Goal: Task Accomplishment & Management: Use online tool/utility

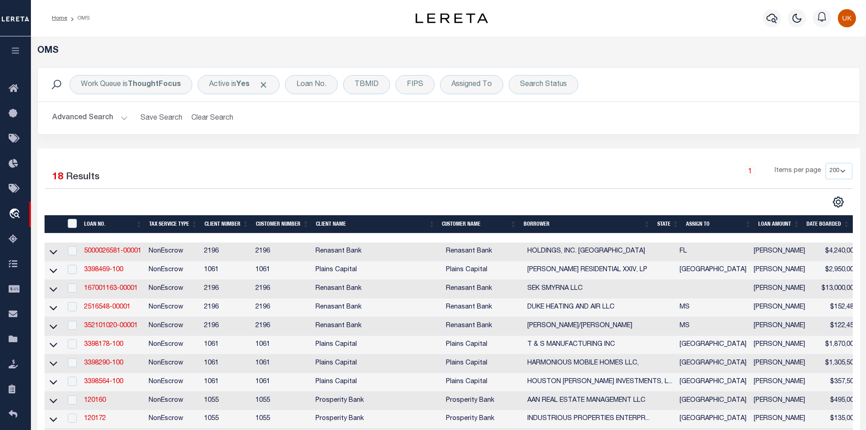
select select "200"
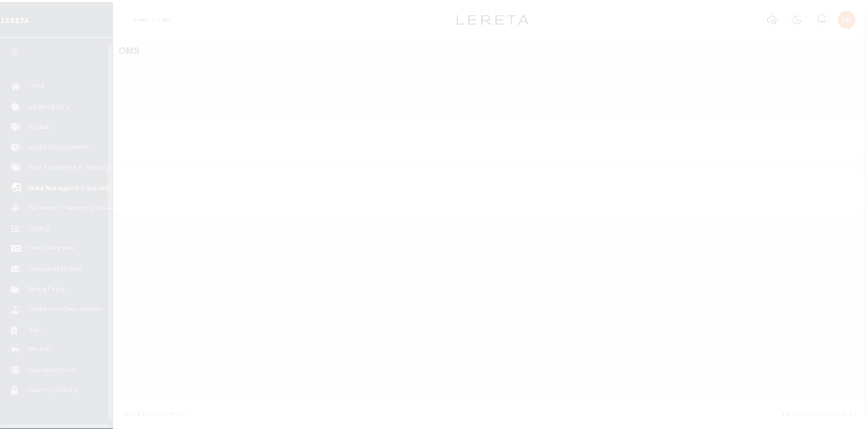
scroll to position [13, 0]
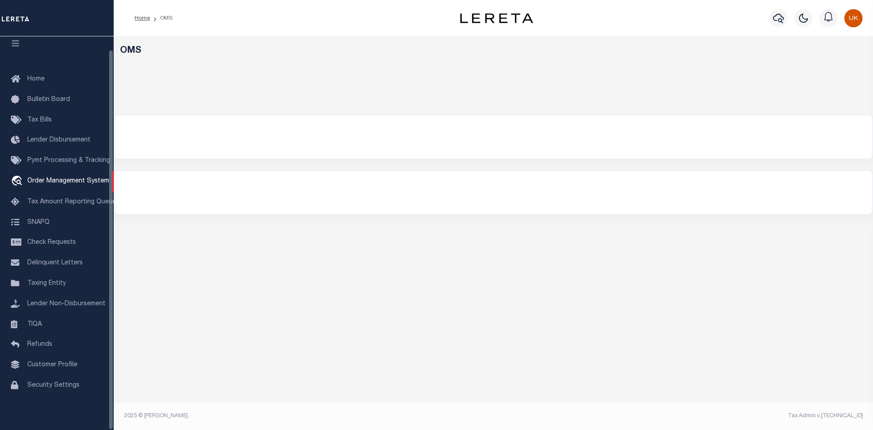
select select "200"
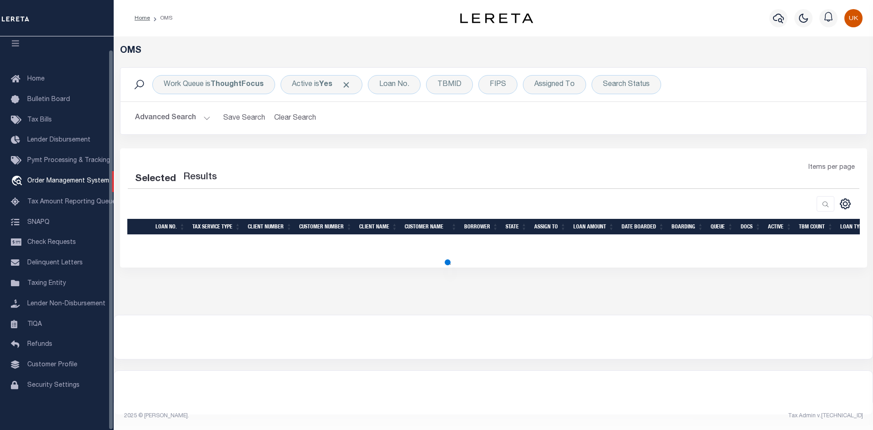
select select "200"
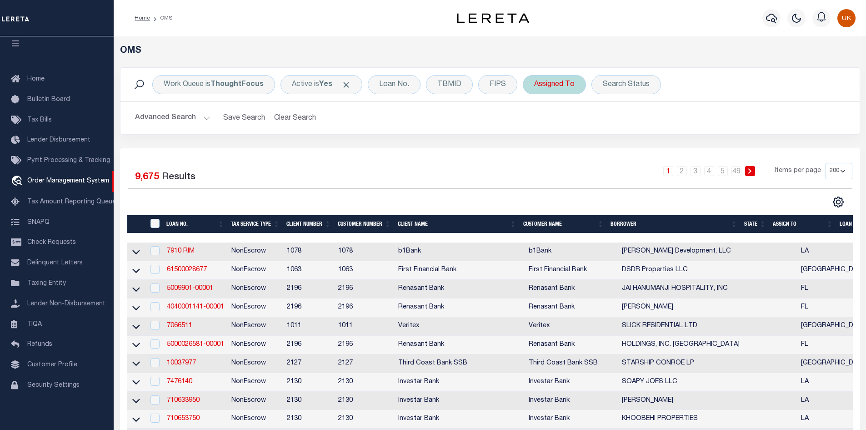
click at [551, 90] on div "Assigned To" at bounding box center [554, 84] width 63 height 19
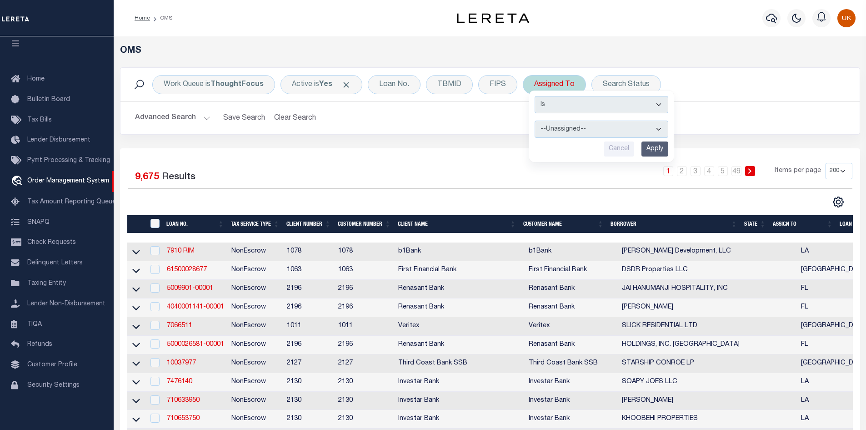
click at [563, 132] on select "--Unassigned-- Abdul Muzain Agustin Fernandez Ahmad Darwish Alberto Estrada All…" at bounding box center [602, 128] width 134 height 17
click at [567, 130] on select "--Unassigned-- Abdul Muzain Agustin Fernandez Ahmad Darwish Alberto Estrada All…" at bounding box center [602, 128] width 134 height 17
click at [466, 113] on h2 "Advanced Search Save Search Clear Search tblSearchTopScreen_dynamictable_____De…" at bounding box center [490, 118] width 725 height 18
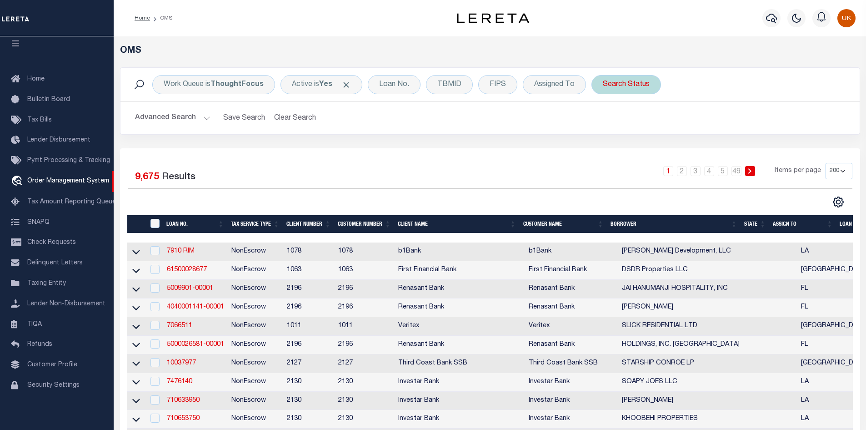
click at [626, 84] on div "Search Status" at bounding box center [626, 84] width 70 height 19
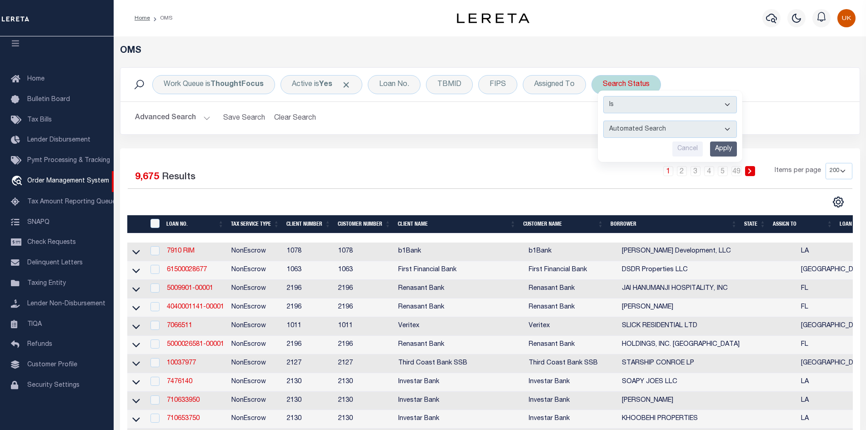
click at [725, 131] on select "Automated Search Bad Parcel Complete Duplicate Parcel High Dollar Reporting In …" at bounding box center [670, 128] width 134 height 17
select select "IP"
click at [603, 120] on select "Automated Search Bad Parcel Complete Duplicate Parcel High Dollar Reporting In …" at bounding box center [670, 128] width 134 height 17
click at [727, 148] on input "Apply" at bounding box center [723, 148] width 27 height 15
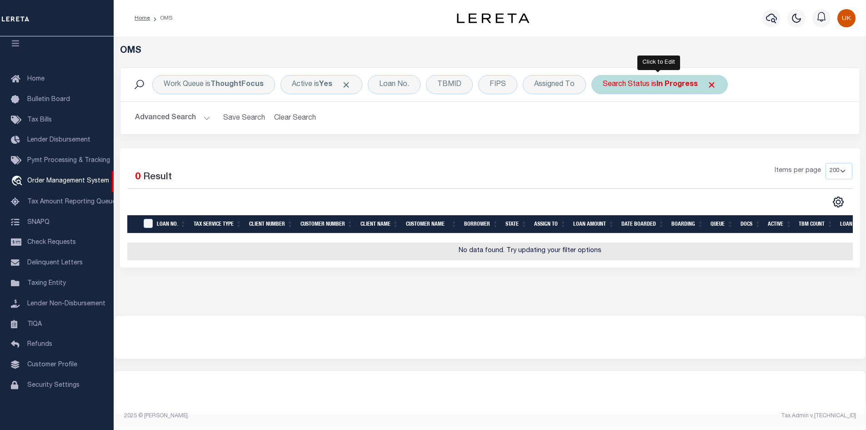
click at [669, 86] on b "In Progress" at bounding box center [676, 84] width 41 height 7
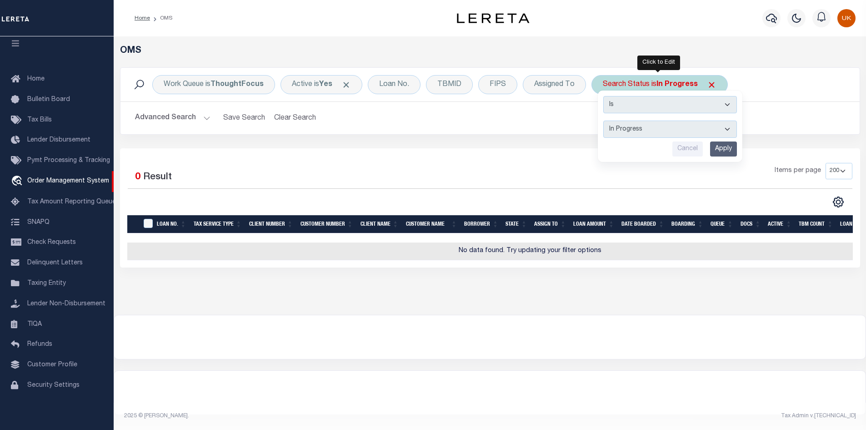
click at [658, 132] on select "Automated Search Bad Parcel Complete Duplicate Parcel High Dollar Reporting In …" at bounding box center [670, 128] width 134 height 17
select select "RD"
click at [603, 120] on select "Automated Search Bad Parcel Complete Duplicate Parcel High Dollar Reporting In …" at bounding box center [670, 128] width 134 height 17
click at [716, 150] on input "Apply" at bounding box center [723, 148] width 27 height 15
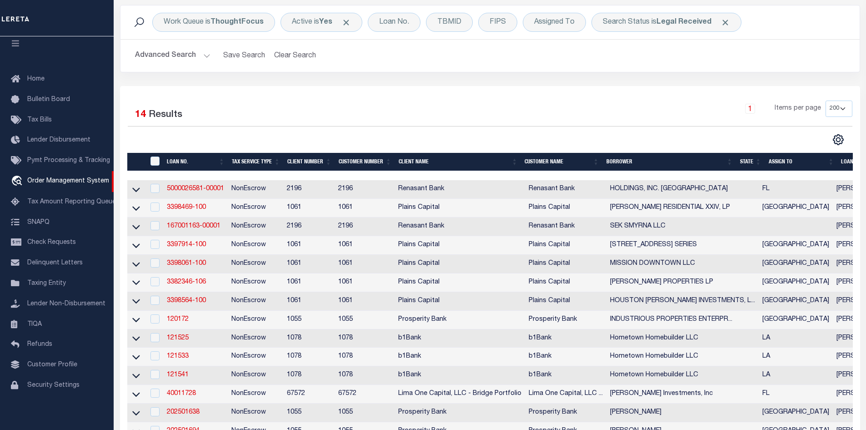
scroll to position [0, 0]
